Goal: Task Accomplishment & Management: Complete application form

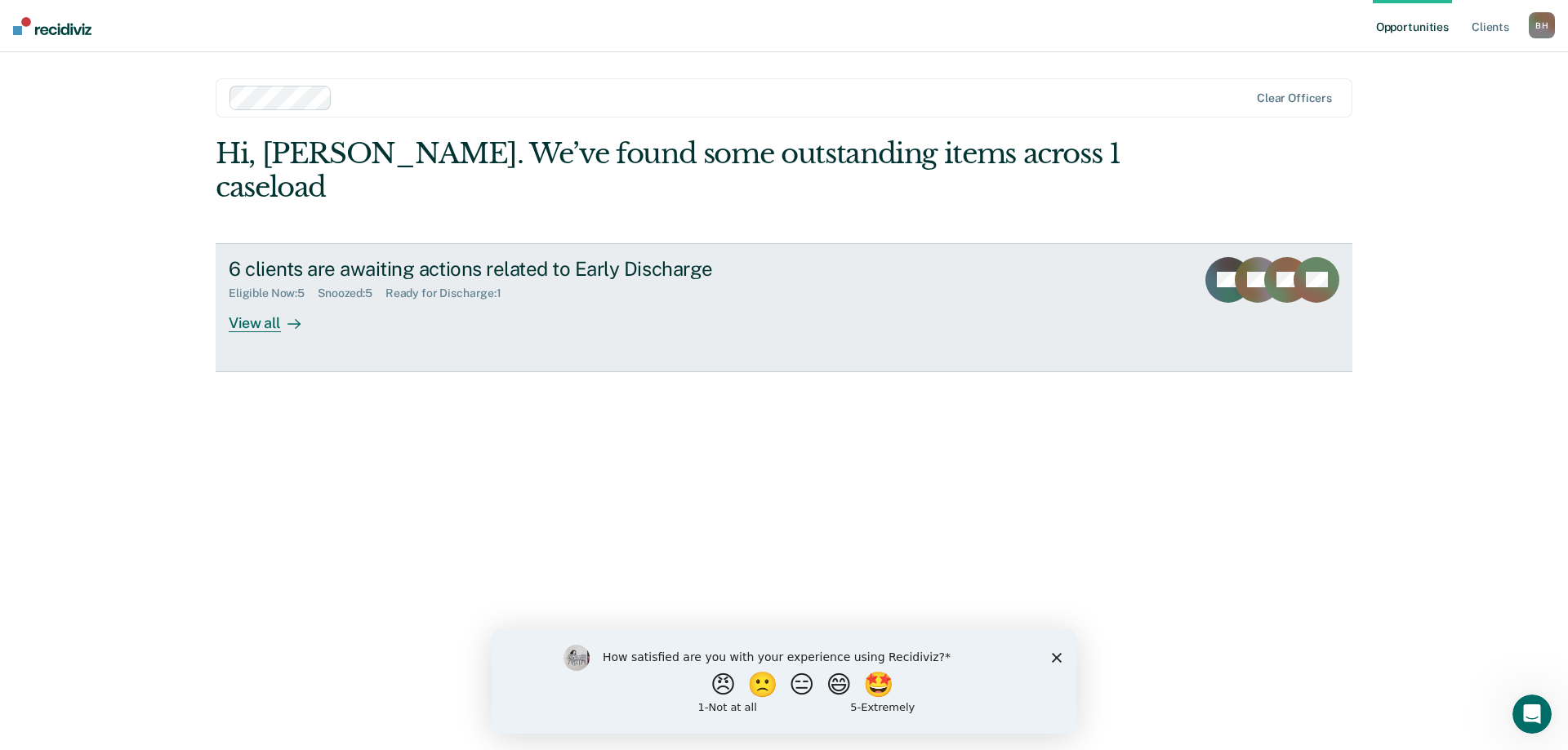
click at [243, 301] on div "View all" at bounding box center [274, 317] width 91 height 32
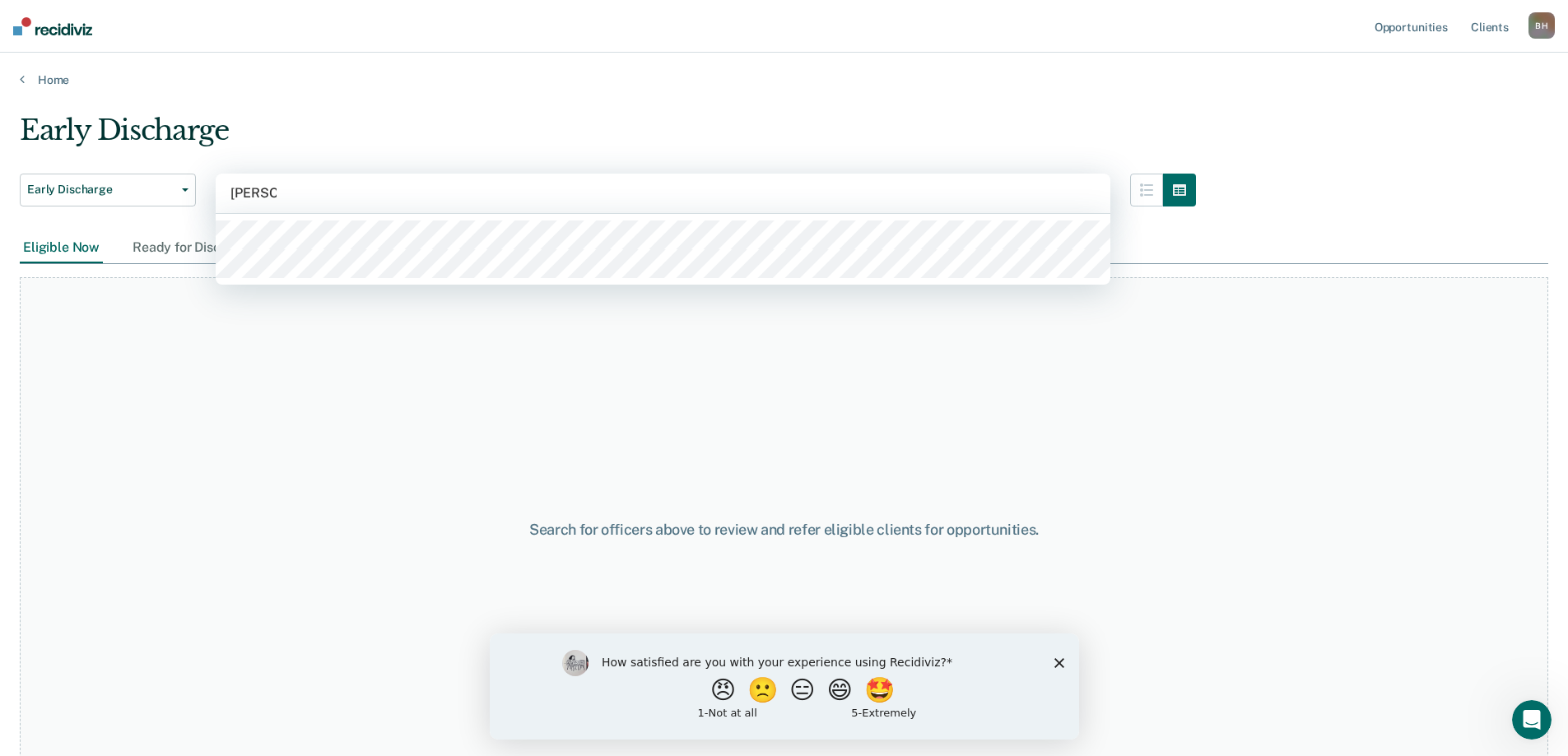
type input "[PERSON_NAME]"
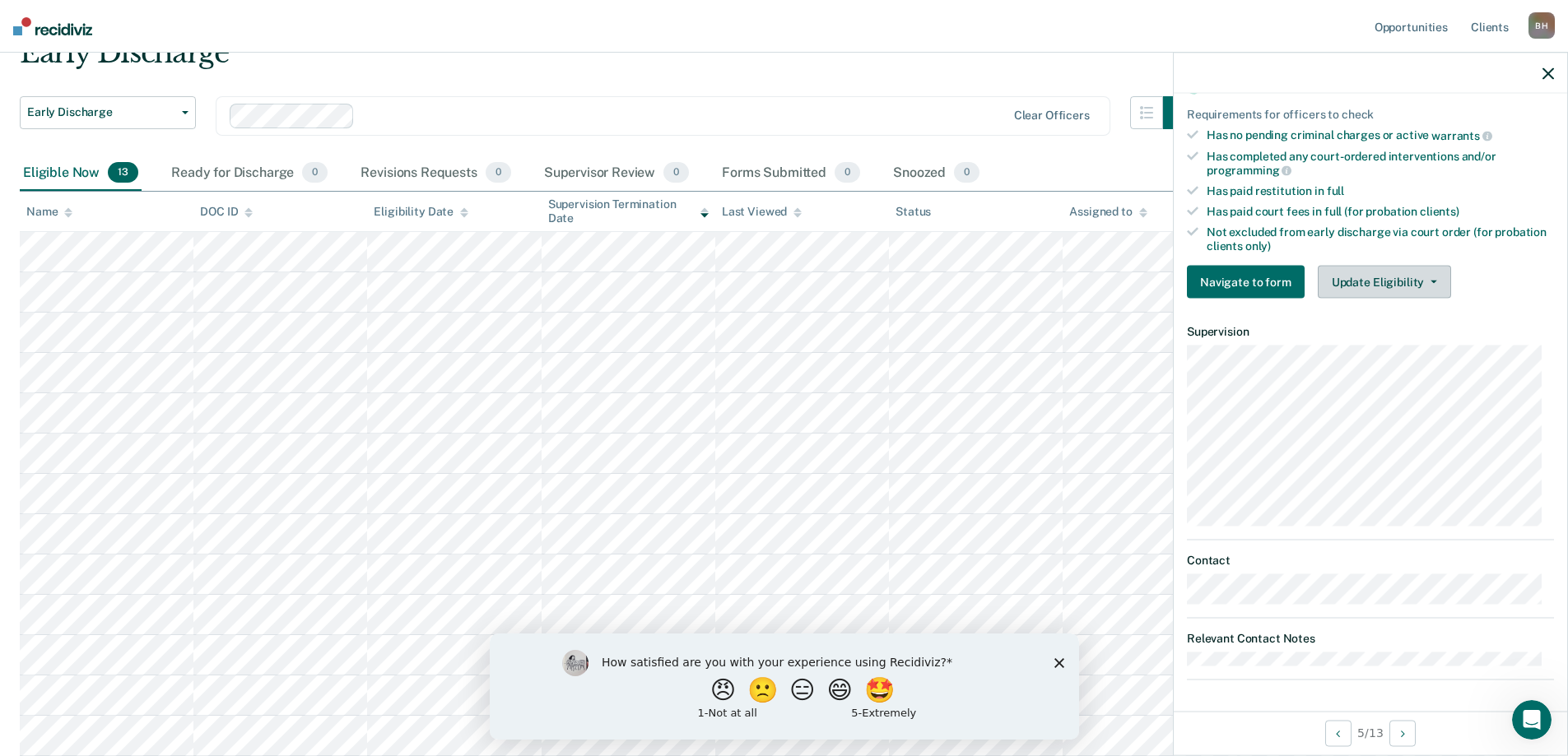
scroll to position [54, 0]
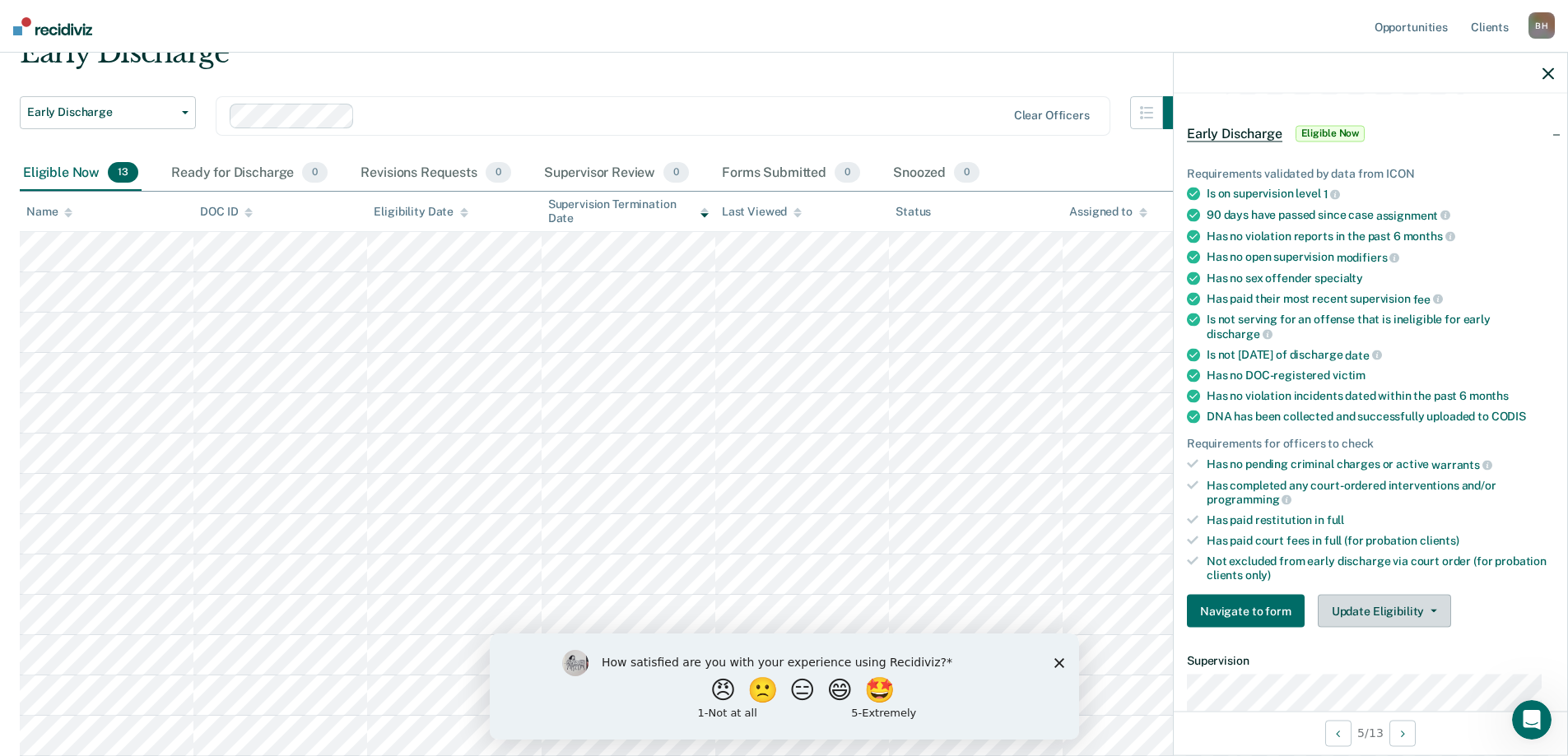
click at [1375, 611] on button "Update Eligibility" at bounding box center [1384, 611] width 133 height 33
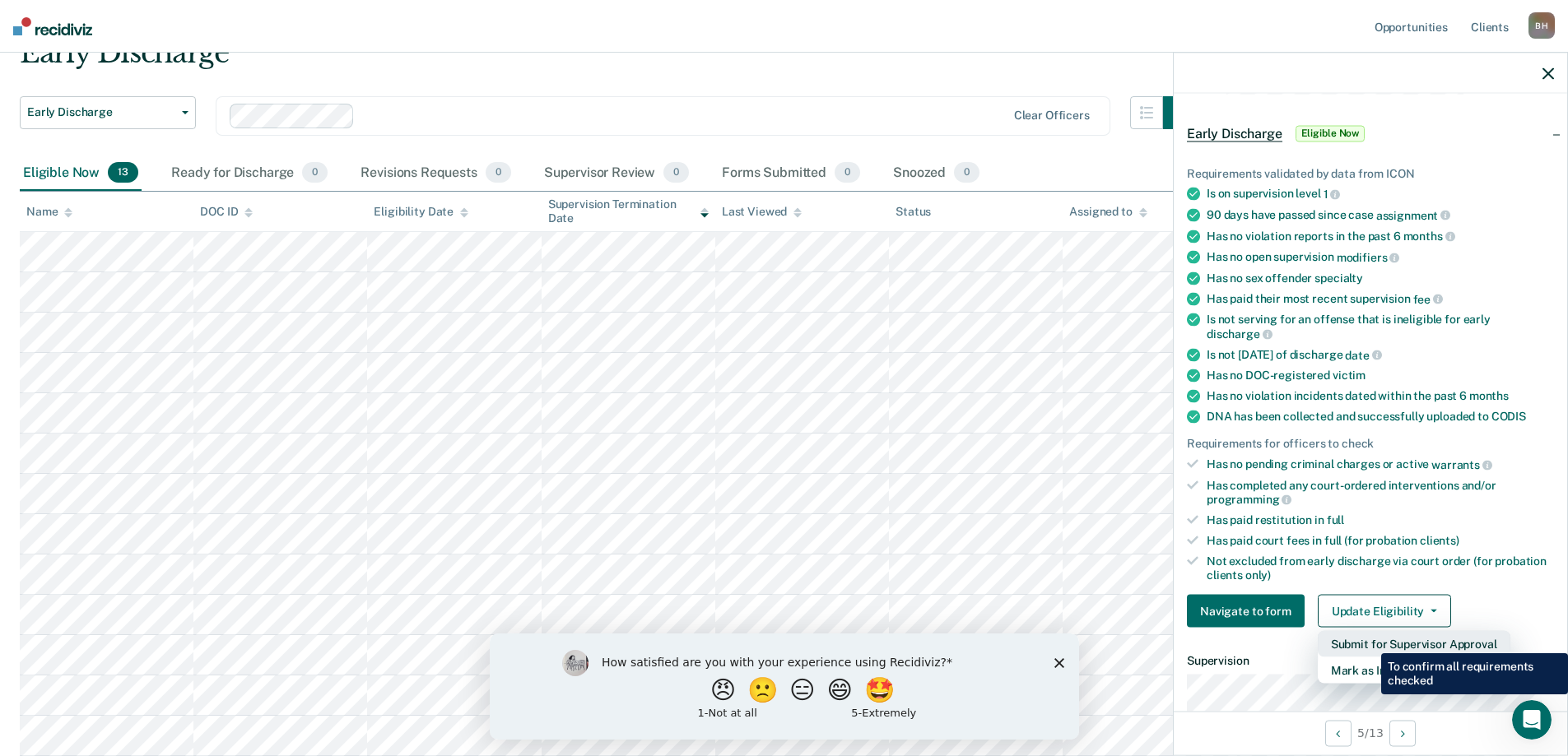
click at [1368, 641] on button "Submit for Supervisor Approval" at bounding box center [1413, 644] width 192 height 26
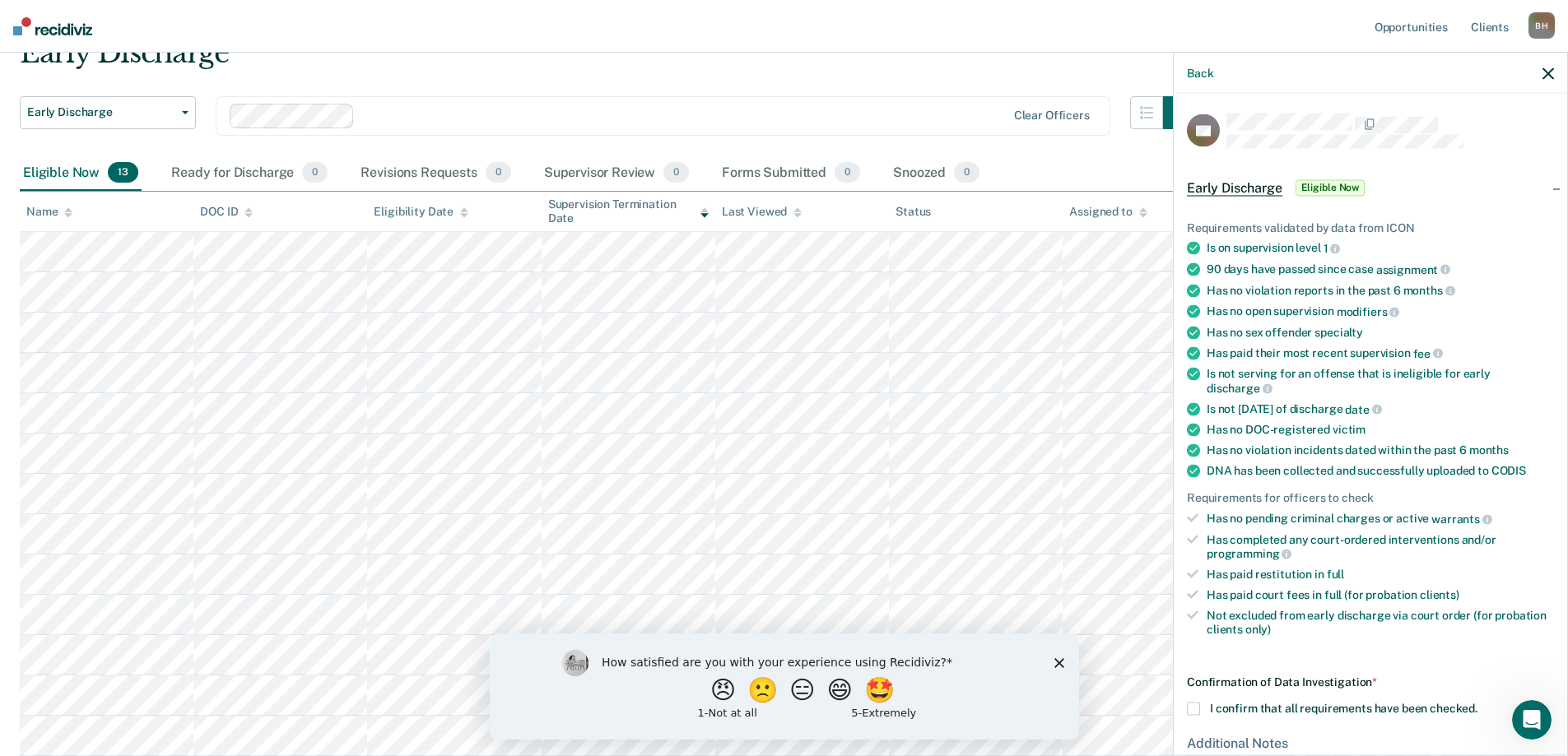
scroll to position [164, 0]
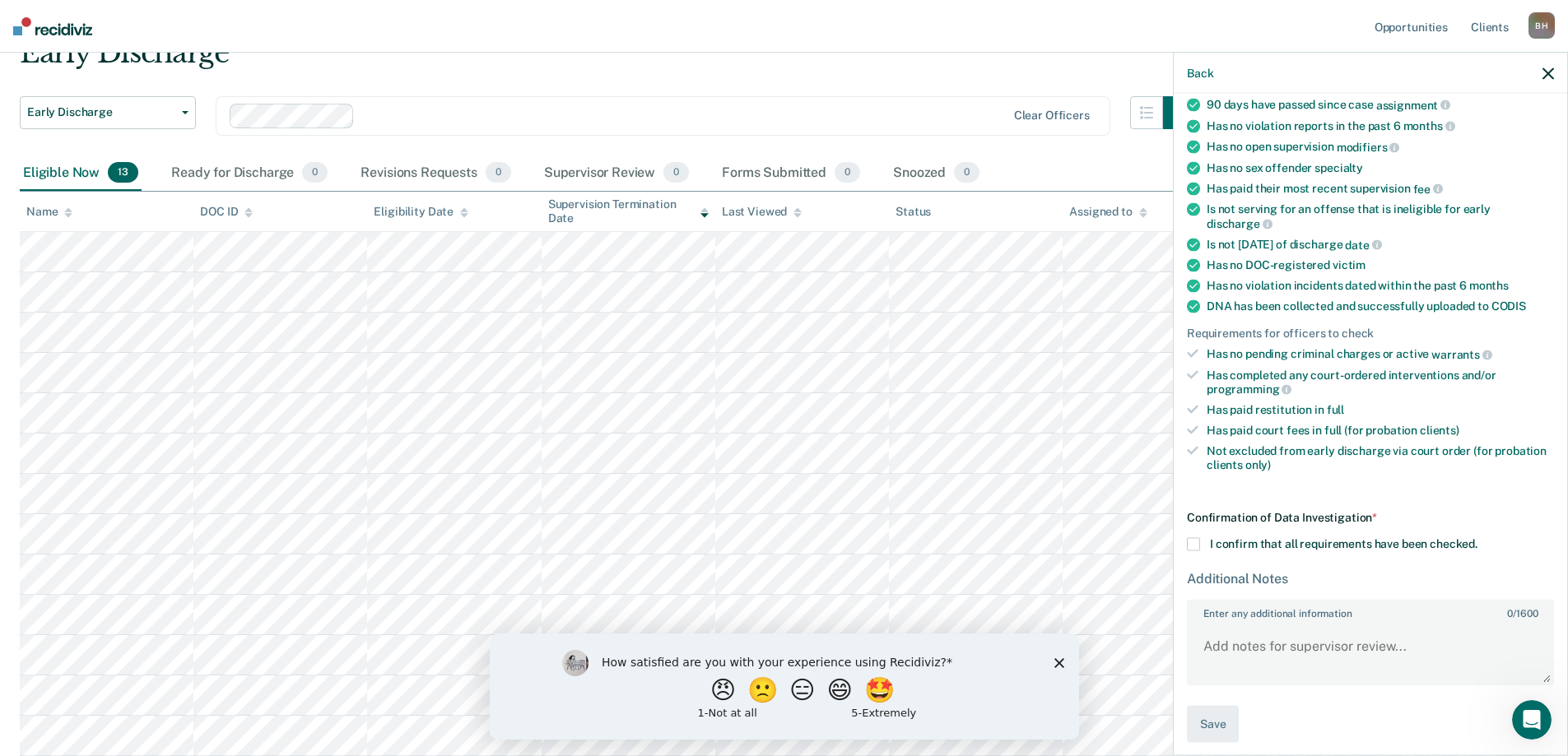
click at [1199, 543] on span at bounding box center [1193, 545] width 13 height 13
click at [1477, 538] on input "I confirm that all requirements have been checked." at bounding box center [1477, 538] width 0 height 0
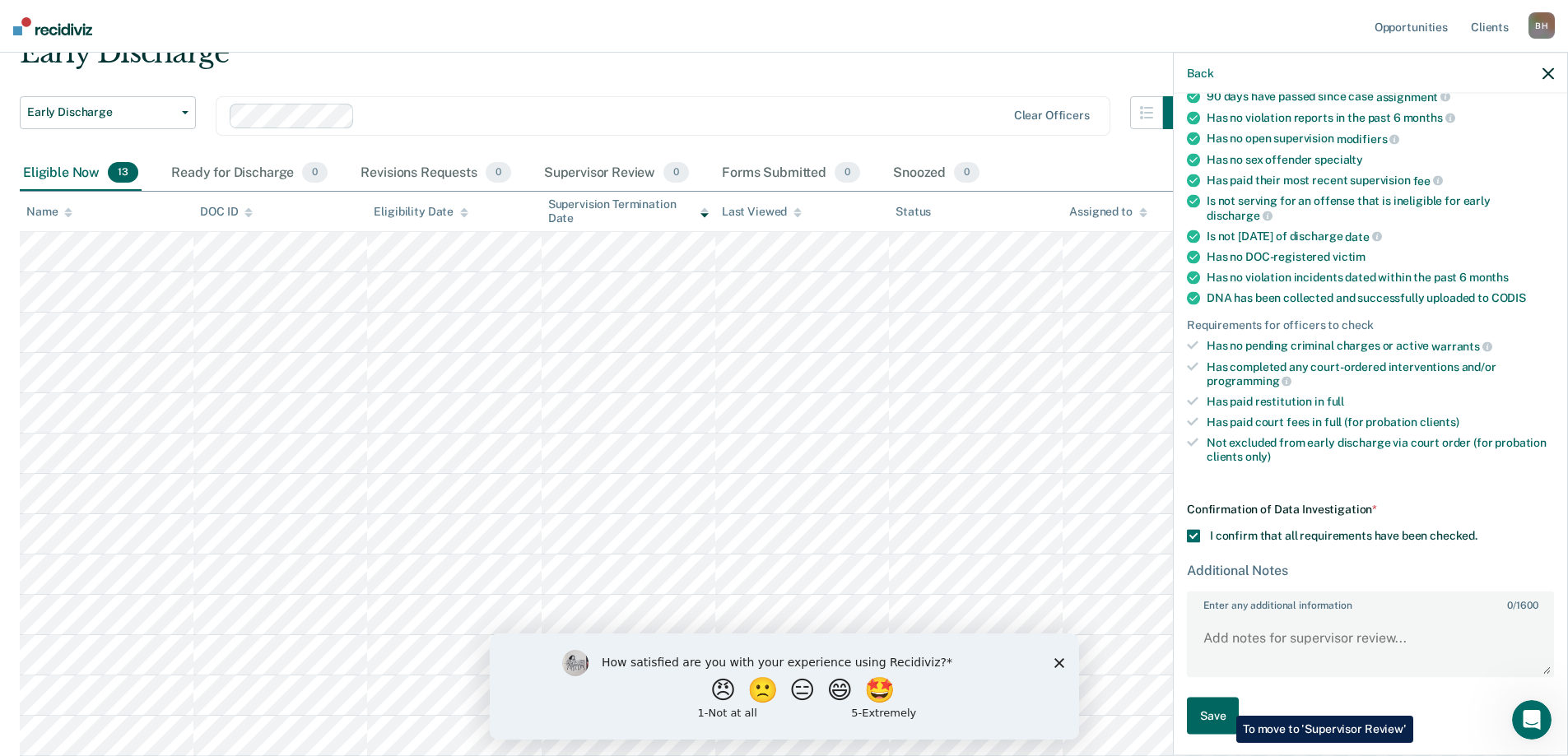
click at [1223, 703] on button "Save" at bounding box center [1212, 716] width 52 height 37
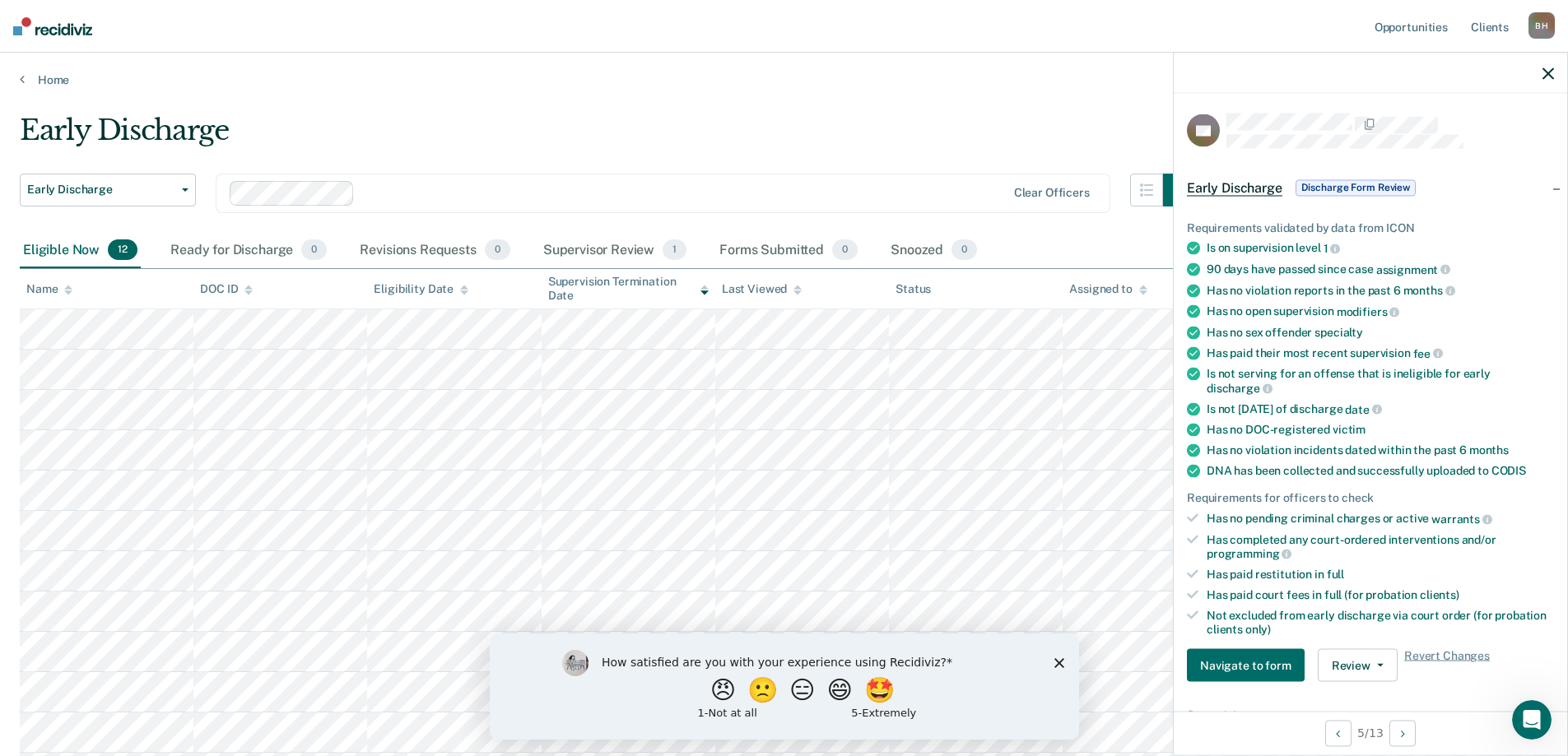
scroll to position [37, 0]
